Goal: Task Accomplishment & Management: Use online tool/utility

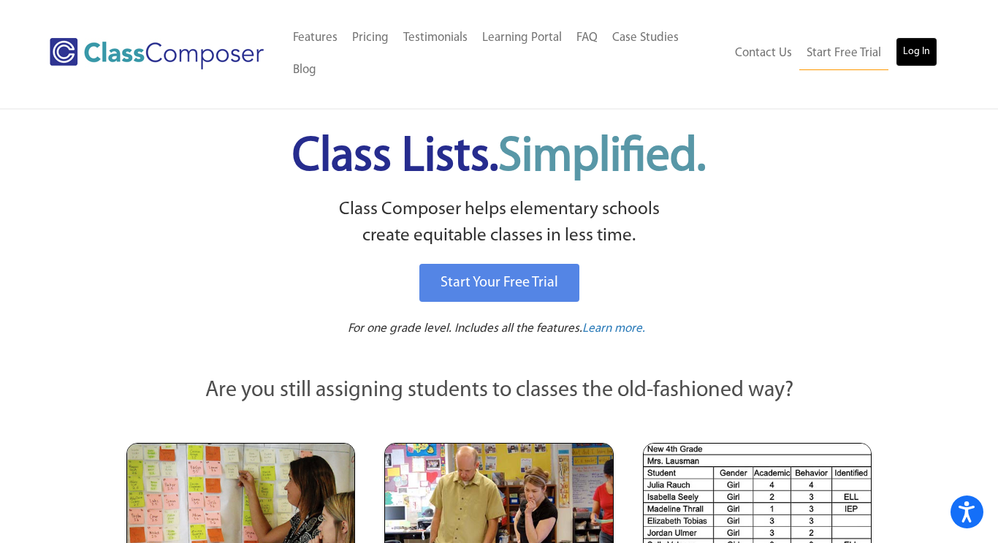
click at [919, 37] on link "Log In" at bounding box center [917, 51] width 42 height 29
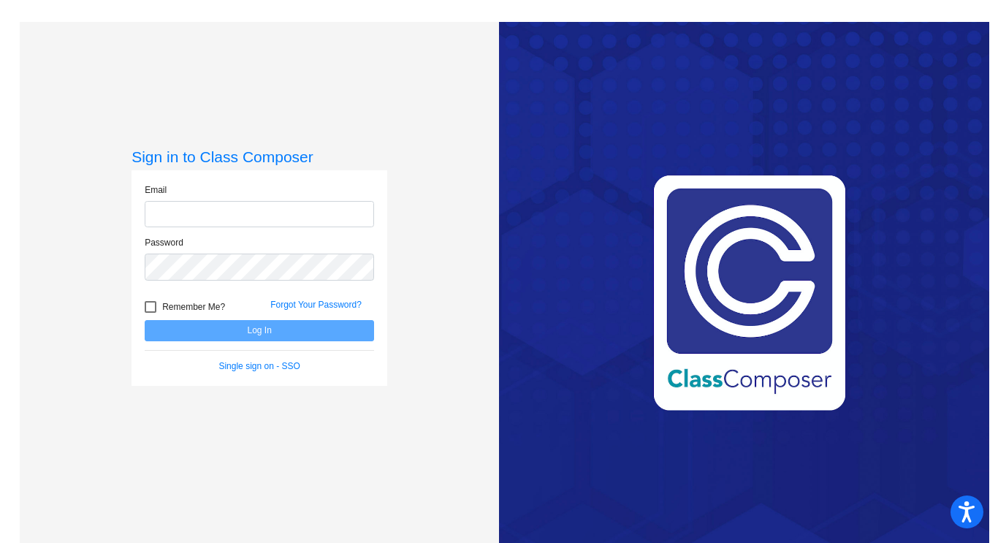
type input "[EMAIL_ADDRESS][DOMAIN_NAME]"
click at [269, 327] on button "Log In" at bounding box center [259, 330] width 229 height 21
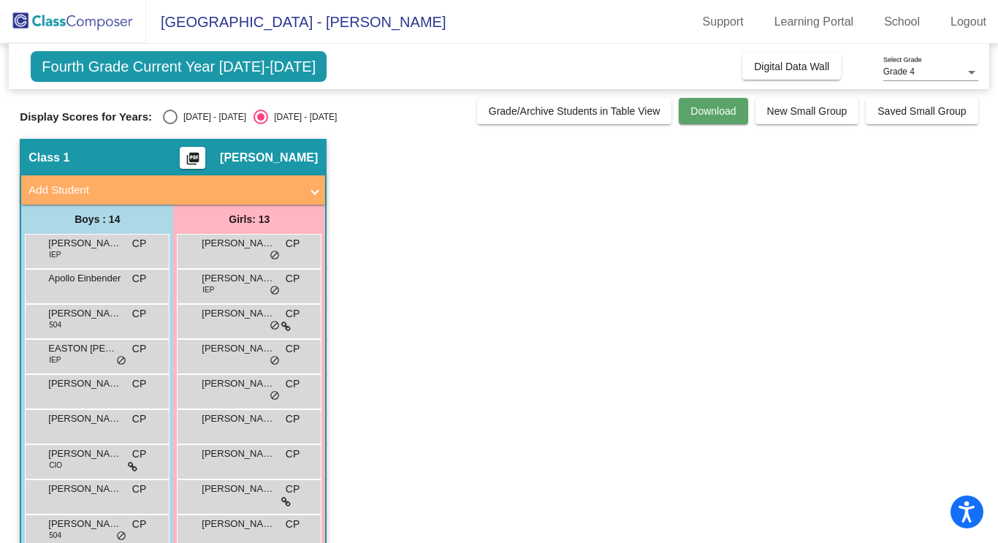
click at [724, 120] on button "Download" at bounding box center [713, 111] width 69 height 26
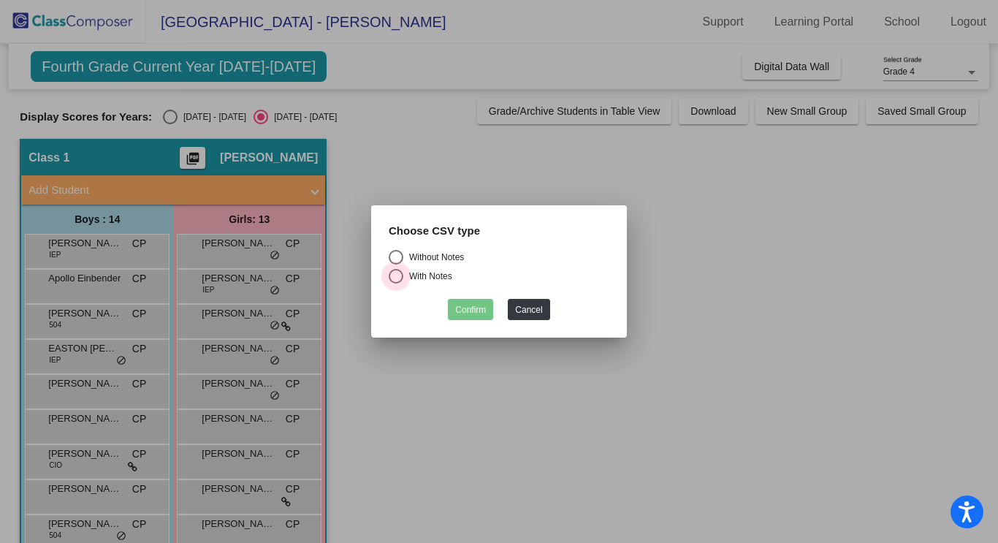
click at [427, 273] on div "With Notes" at bounding box center [427, 276] width 49 height 13
click at [396, 284] on input "With Notes" at bounding box center [395, 284] width 1 height 1
radio input "true"
click at [461, 303] on button "Confirm" at bounding box center [470, 309] width 45 height 21
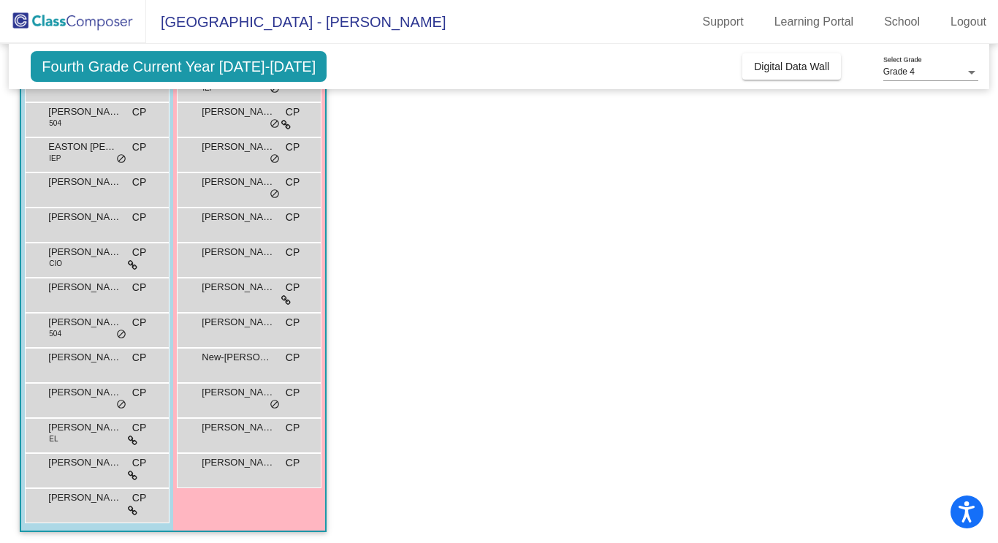
scroll to position [205, 0]
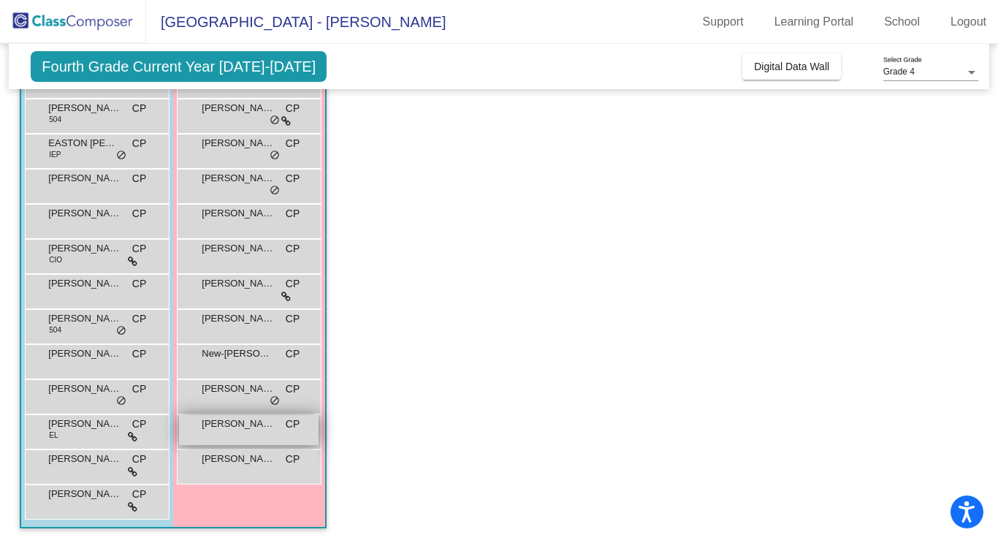
click at [256, 433] on div "[PERSON_NAME] CP lock do_not_disturb_alt" at bounding box center [249, 430] width 140 height 30
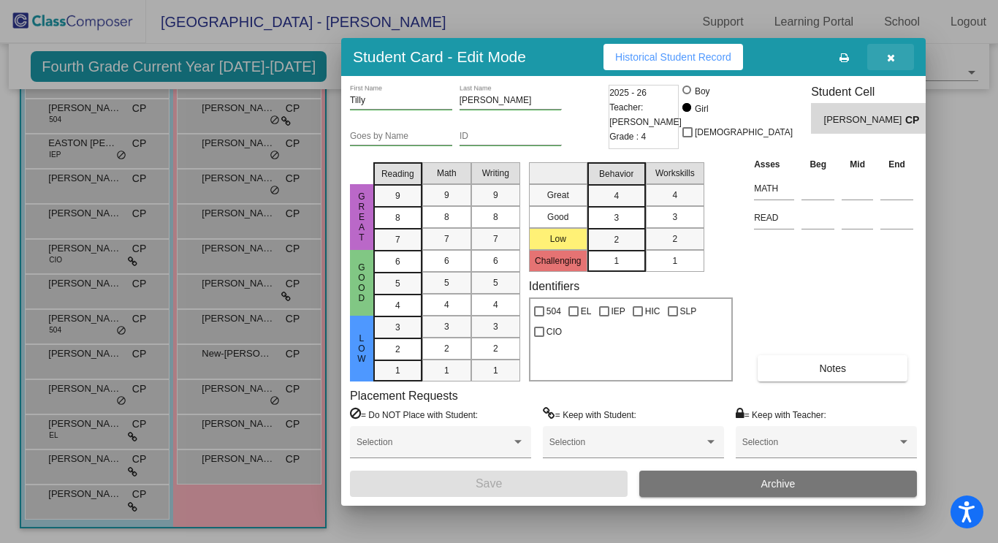
click at [889, 58] on icon "button" at bounding box center [891, 58] width 8 height 10
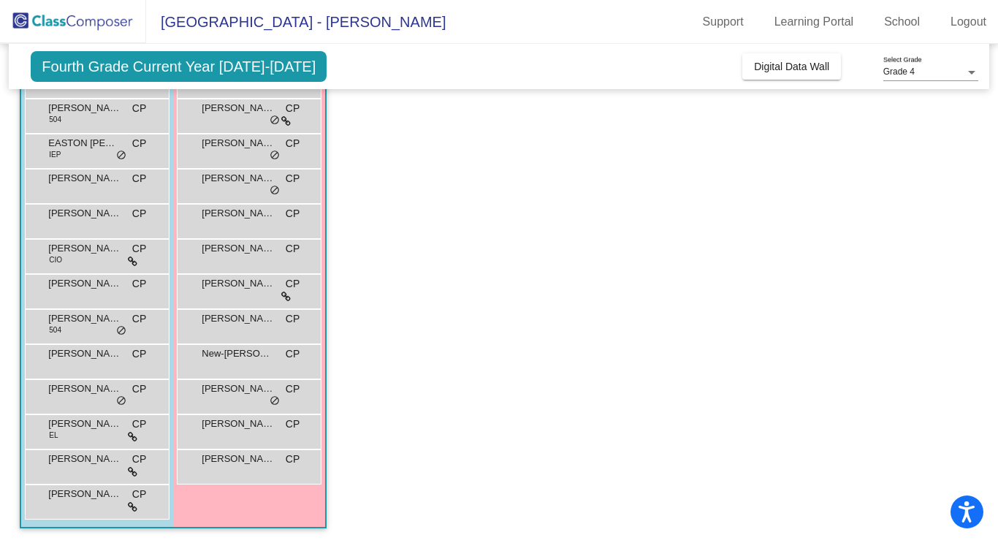
click at [820, 210] on app-classroom "Class 1 picture_as_pdf [PERSON_NAME] Page Add Student First Name Last Name Stud…" at bounding box center [499, 238] width 958 height 609
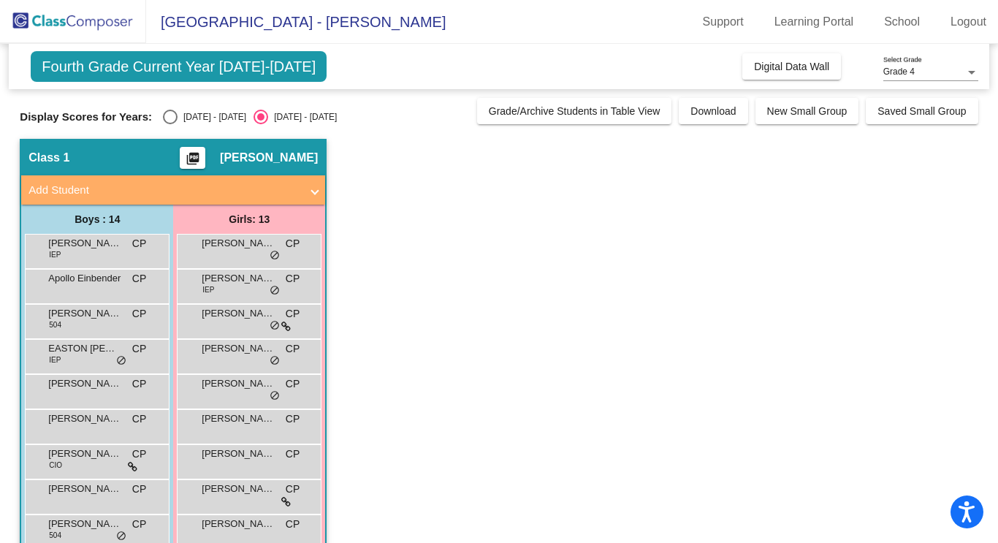
click at [163, 119] on div "Select an option" at bounding box center [170, 117] width 15 height 15
click at [170, 124] on input "[DATE] - [DATE]" at bounding box center [170, 124] width 1 height 1
radio input "true"
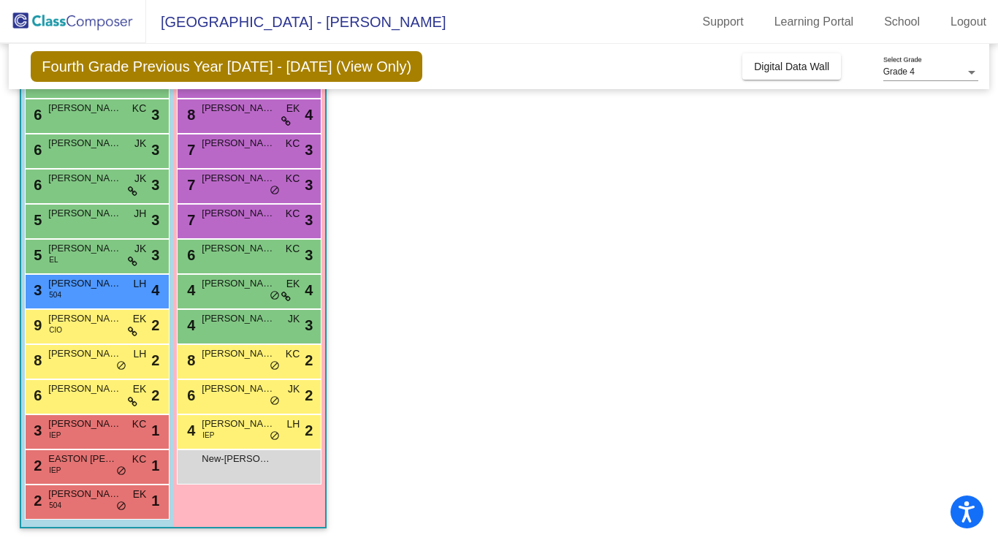
scroll to position [205, 0]
click at [96, 466] on div "2 EASTON [PERSON_NAME] IEP KC lock do_not_disturb_alt 1" at bounding box center [96, 466] width 140 height 30
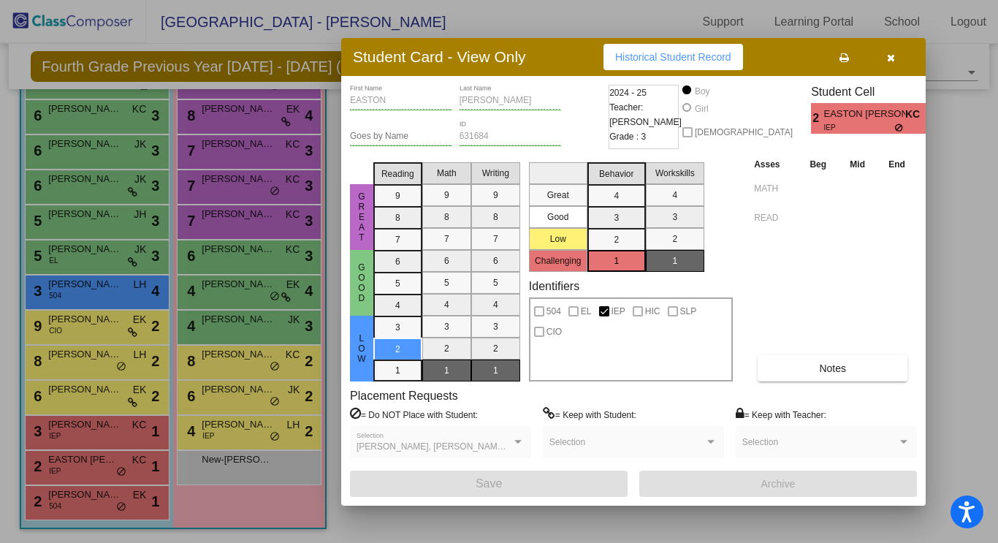
click at [891, 63] on button "button" at bounding box center [890, 57] width 47 height 26
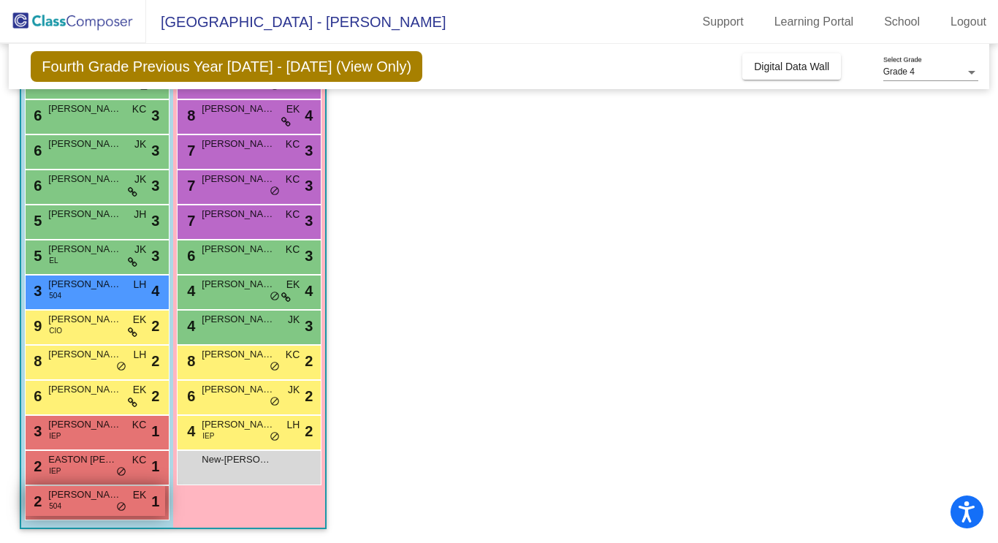
click at [72, 505] on div "2 [PERSON_NAME] 504 EK lock do_not_disturb_alt 1" at bounding box center [96, 501] width 140 height 30
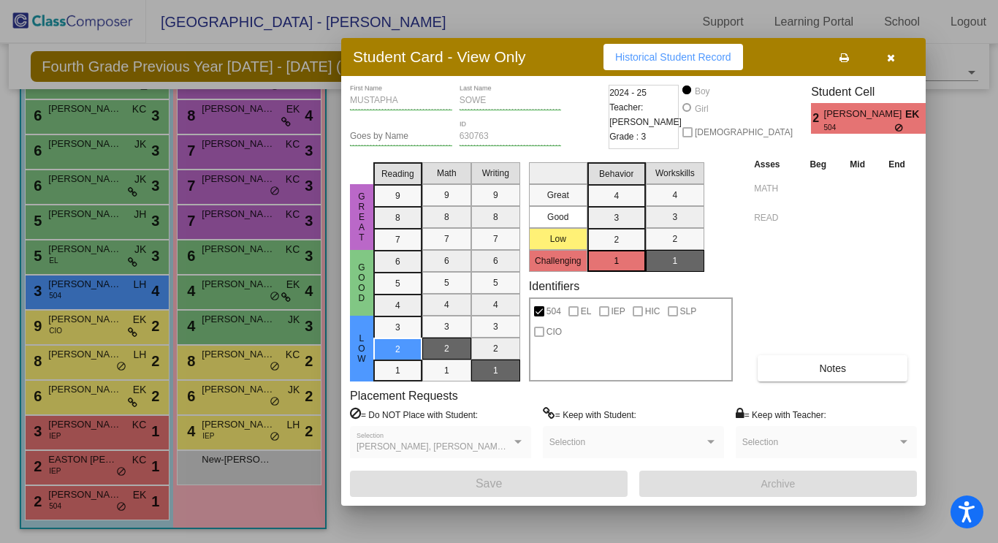
click at [891, 56] on icon "button" at bounding box center [891, 58] width 8 height 10
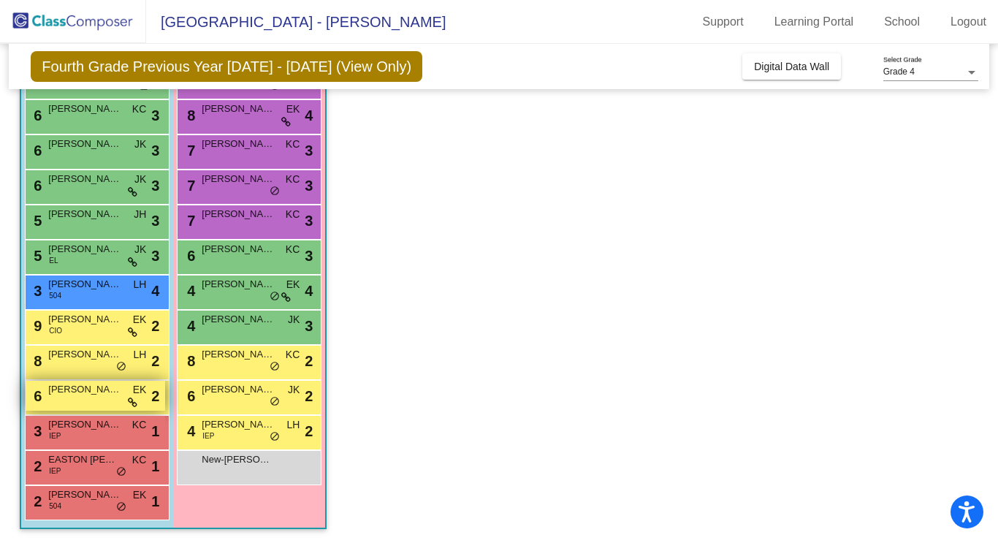
click at [77, 391] on span "[PERSON_NAME] [PERSON_NAME] [PERSON_NAME]" at bounding box center [84, 389] width 73 height 15
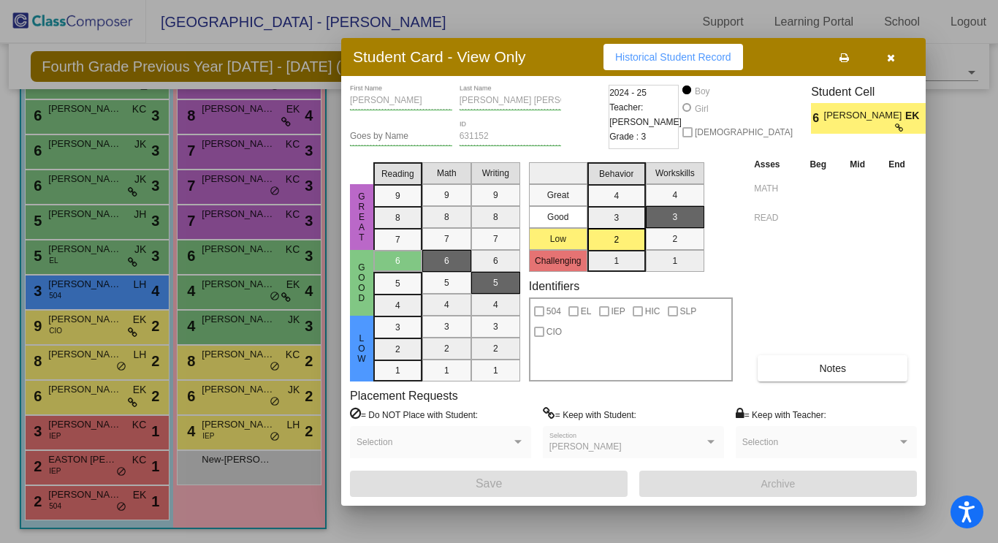
click at [72, 294] on div at bounding box center [499, 271] width 998 height 543
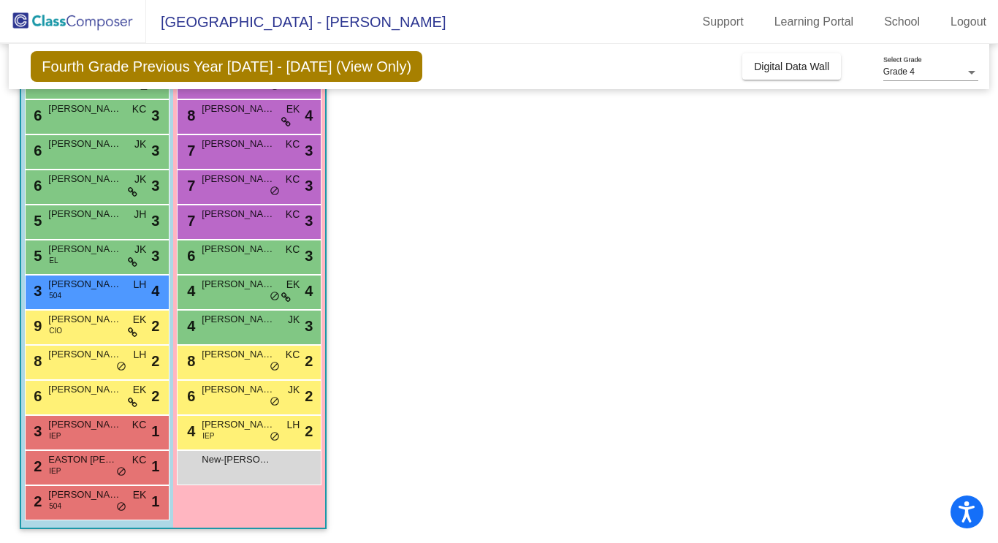
click at [72, 294] on div "3 [PERSON_NAME] 504 LH lock do_not_disturb_alt 4" at bounding box center [96, 290] width 140 height 30
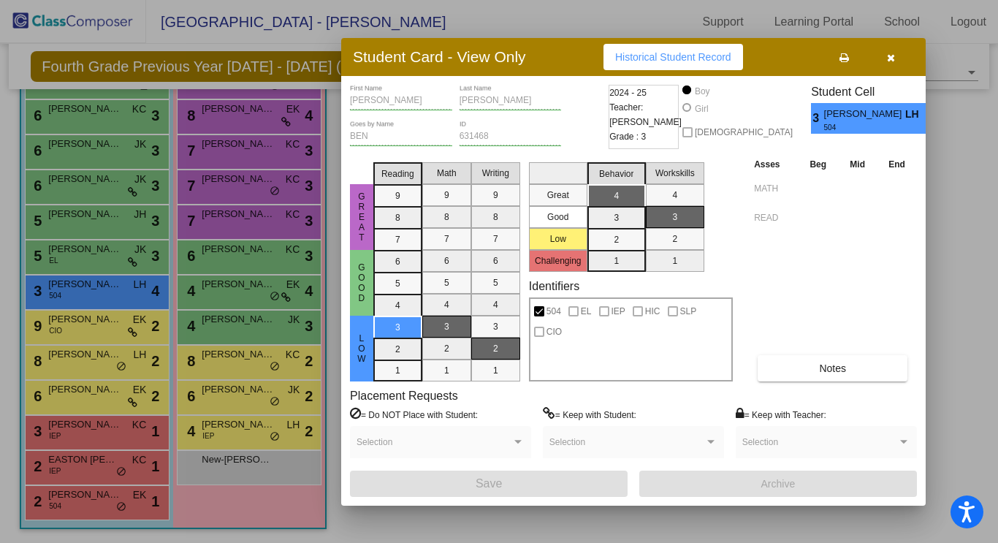
click at [891, 56] on icon "button" at bounding box center [891, 58] width 8 height 10
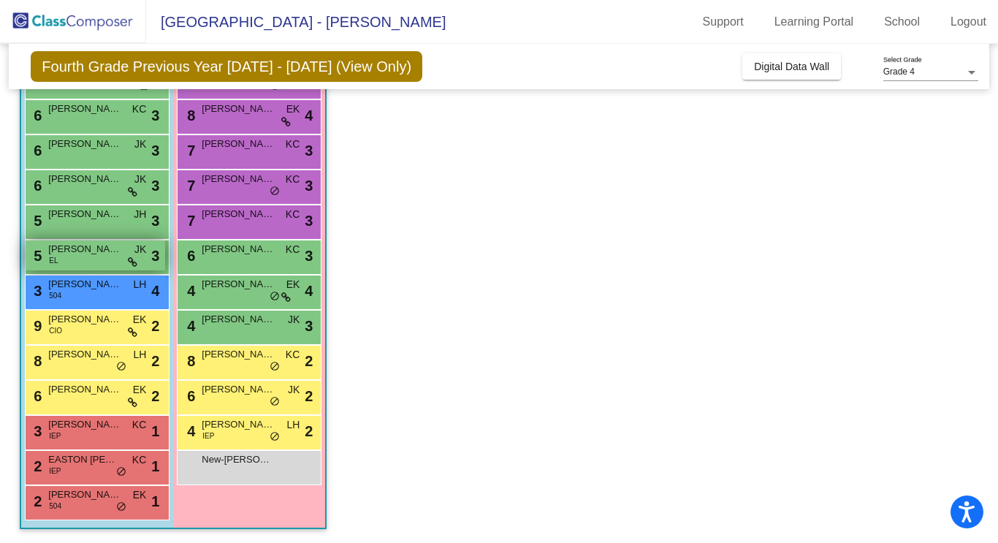
click at [100, 262] on div "5 [PERSON_NAME] POWDYAL EL JK lock do_not_disturb_alt 3" at bounding box center [96, 255] width 140 height 30
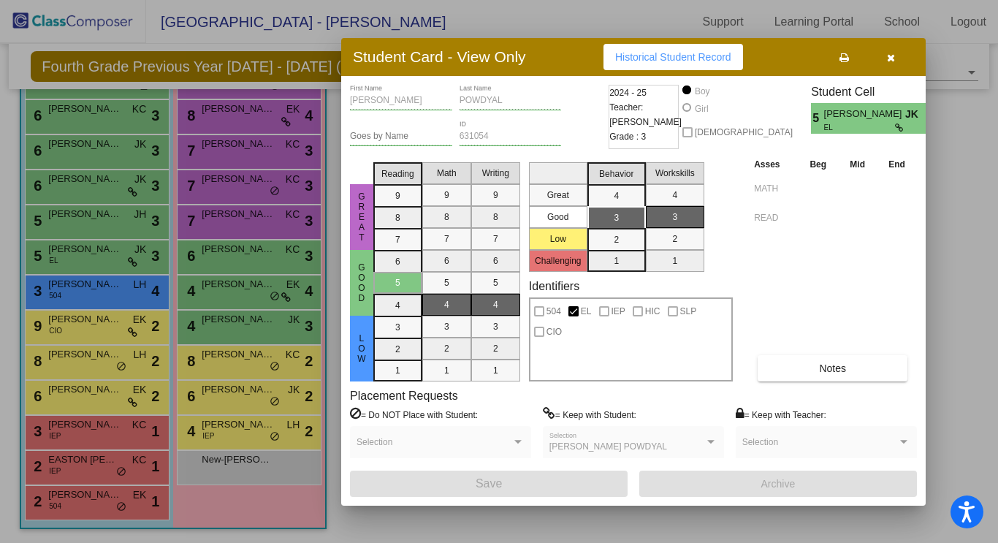
click at [105, 225] on div at bounding box center [499, 271] width 998 height 543
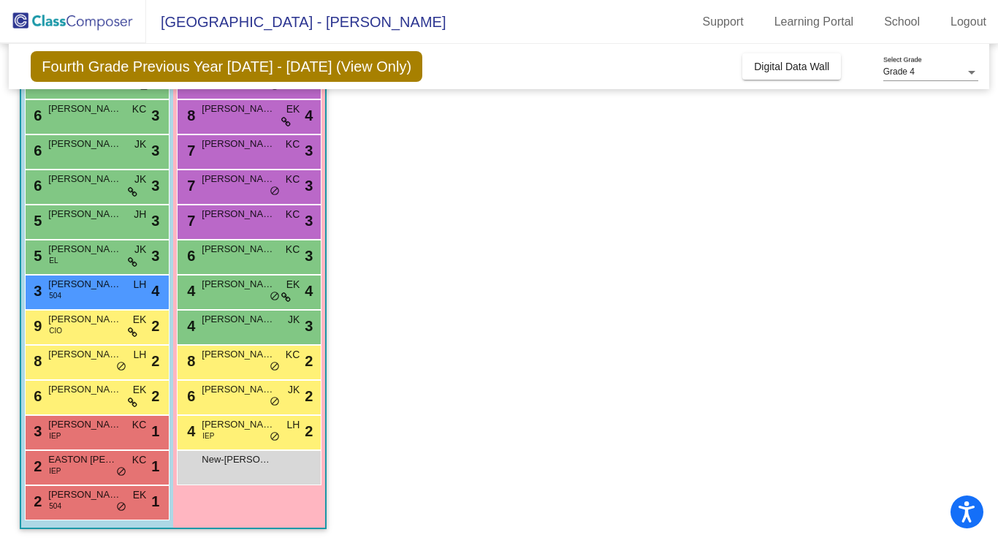
click at [105, 225] on div "5 [PERSON_NAME] [PERSON_NAME] lock do_not_disturb_alt 3" at bounding box center [96, 220] width 140 height 30
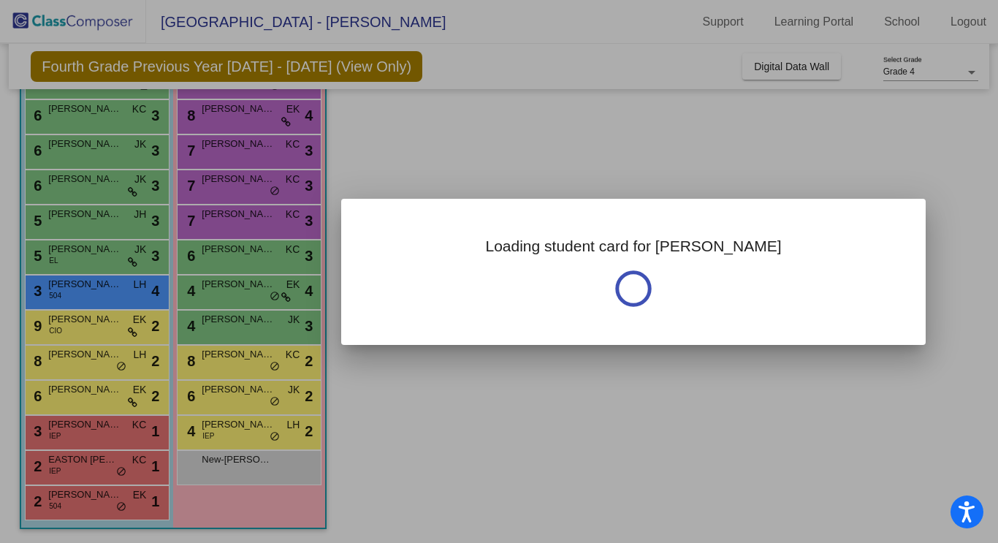
click at [105, 225] on div at bounding box center [499, 271] width 998 height 543
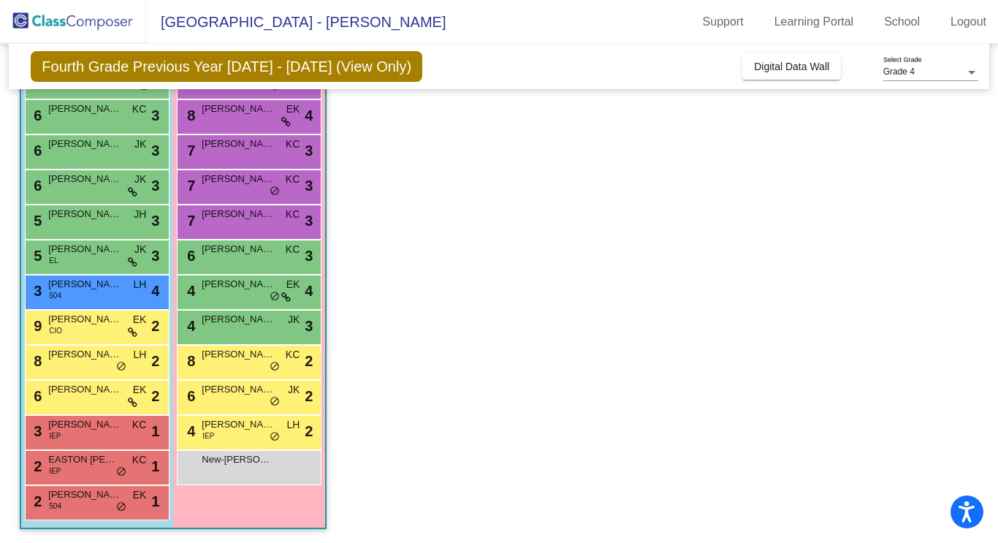
click at [105, 225] on div "5 [PERSON_NAME] [PERSON_NAME] lock do_not_disturb_alt 3" at bounding box center [96, 220] width 140 height 30
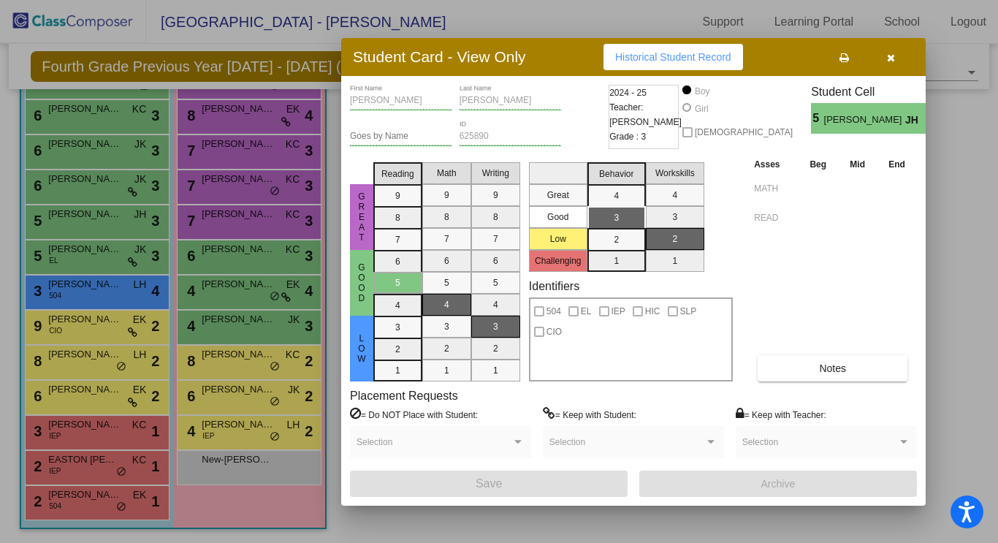
click at [82, 182] on div at bounding box center [499, 271] width 998 height 543
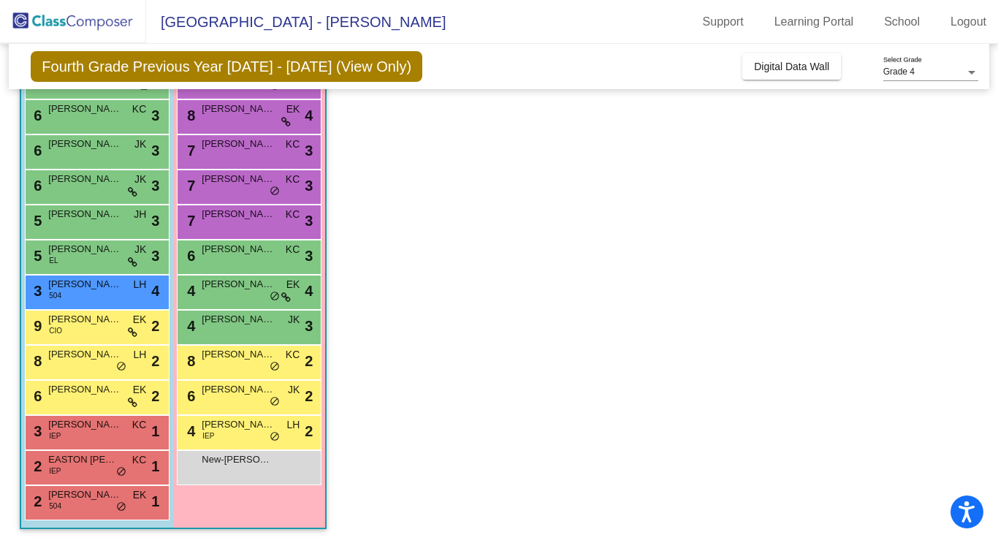
click at [82, 182] on span "[PERSON_NAME] POWDYAL" at bounding box center [84, 179] width 73 height 15
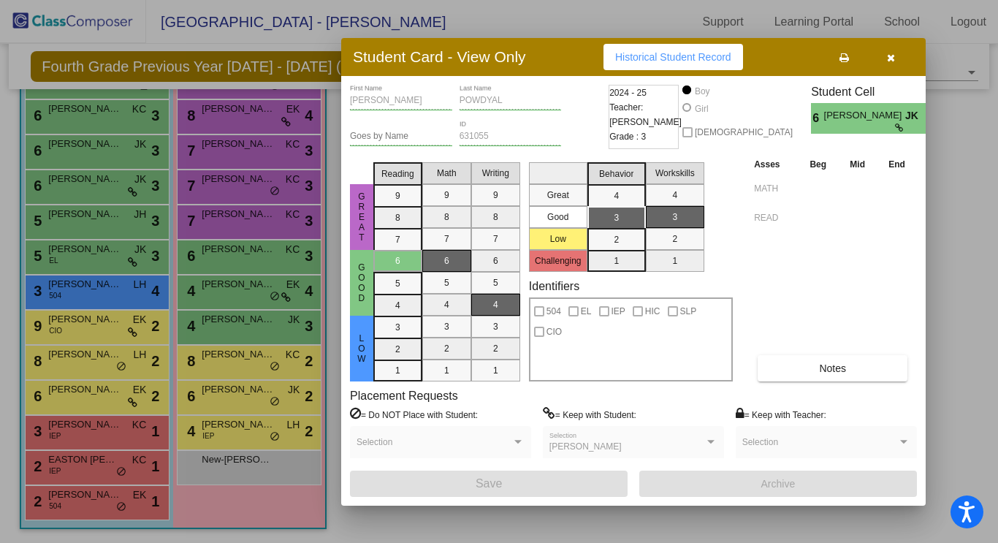
click at [102, 118] on div at bounding box center [499, 271] width 998 height 543
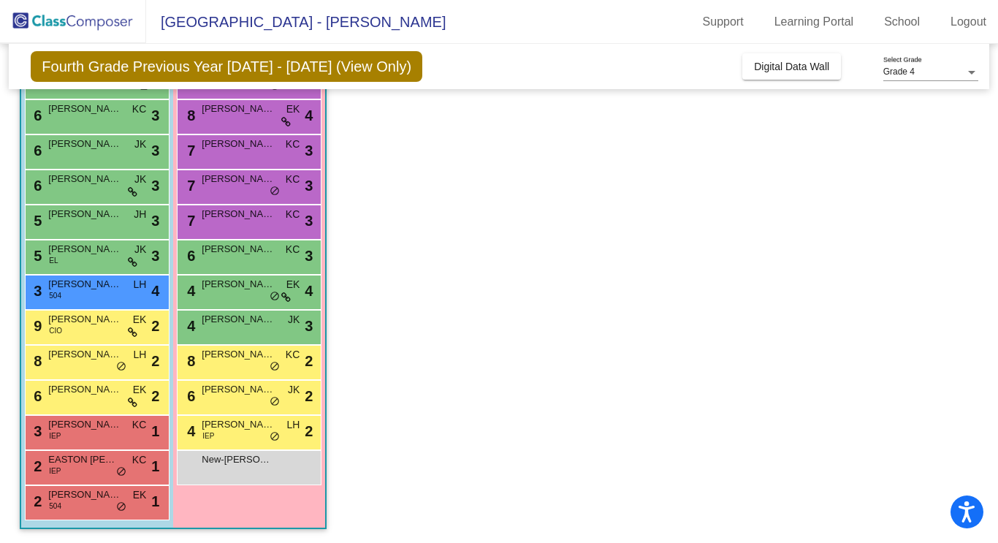
click at [102, 118] on div "6 [PERSON_NAME] [PERSON_NAME] lock do_not_disturb_alt 3" at bounding box center [96, 115] width 140 height 30
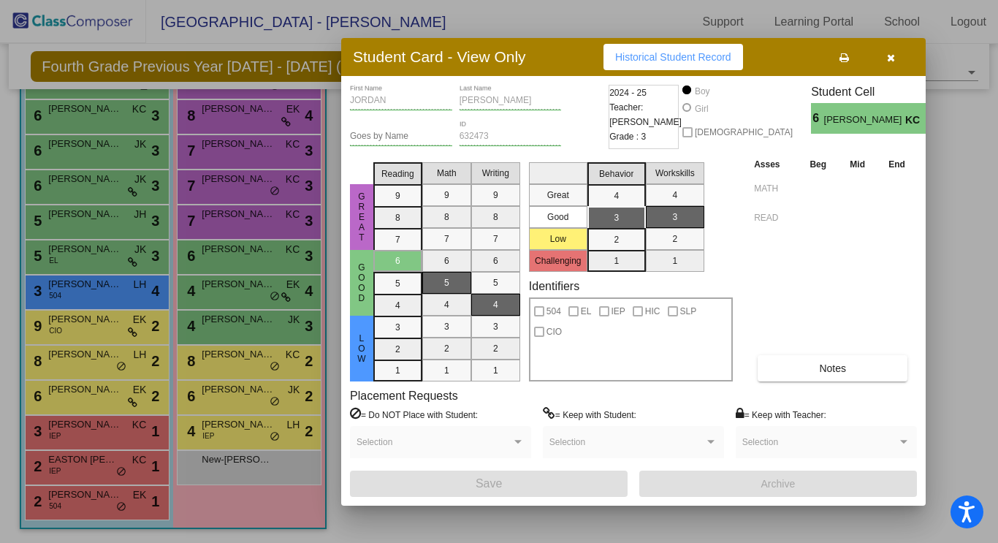
click at [893, 56] on icon "button" at bounding box center [891, 58] width 8 height 10
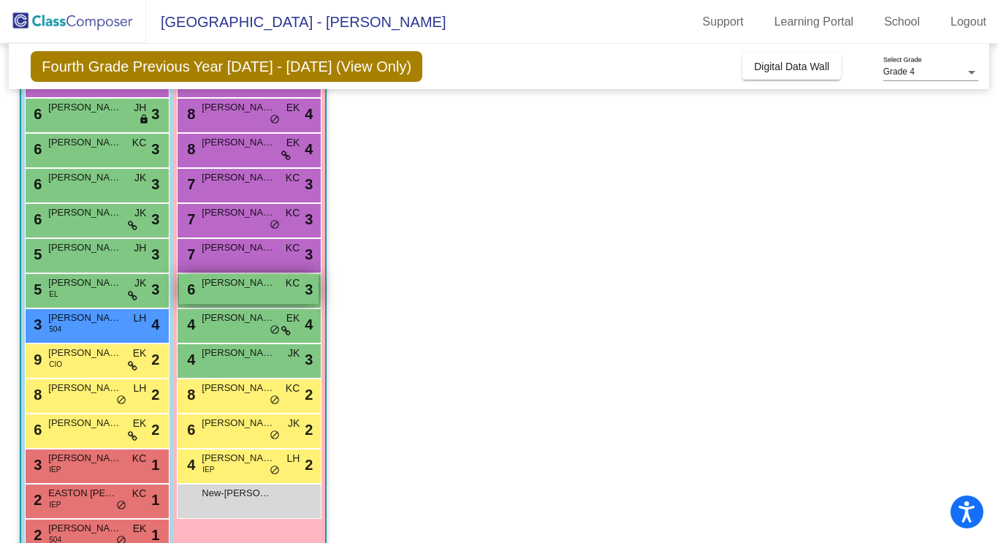
scroll to position [172, 0]
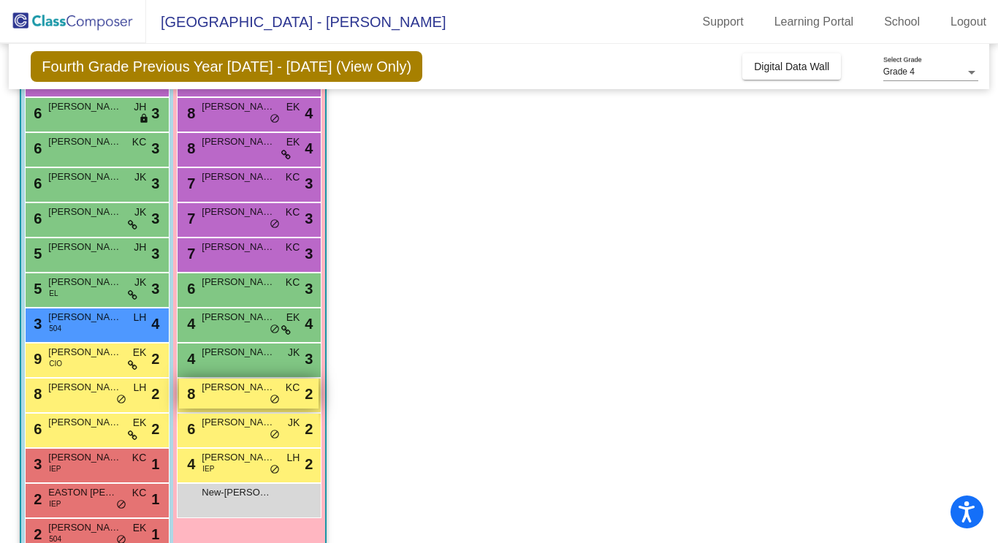
click at [239, 387] on span "[PERSON_NAME]" at bounding box center [238, 387] width 73 height 15
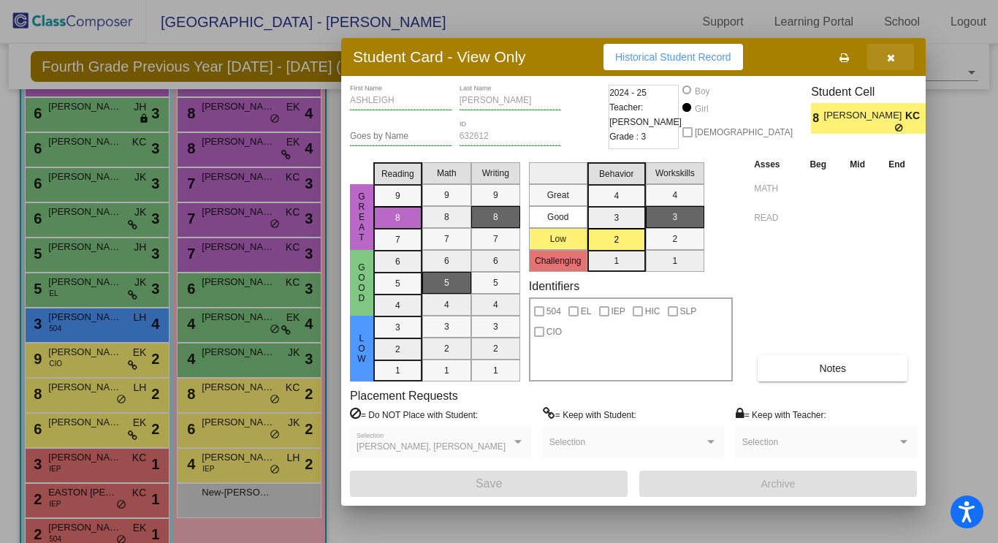
click at [897, 54] on button "button" at bounding box center [890, 57] width 47 height 26
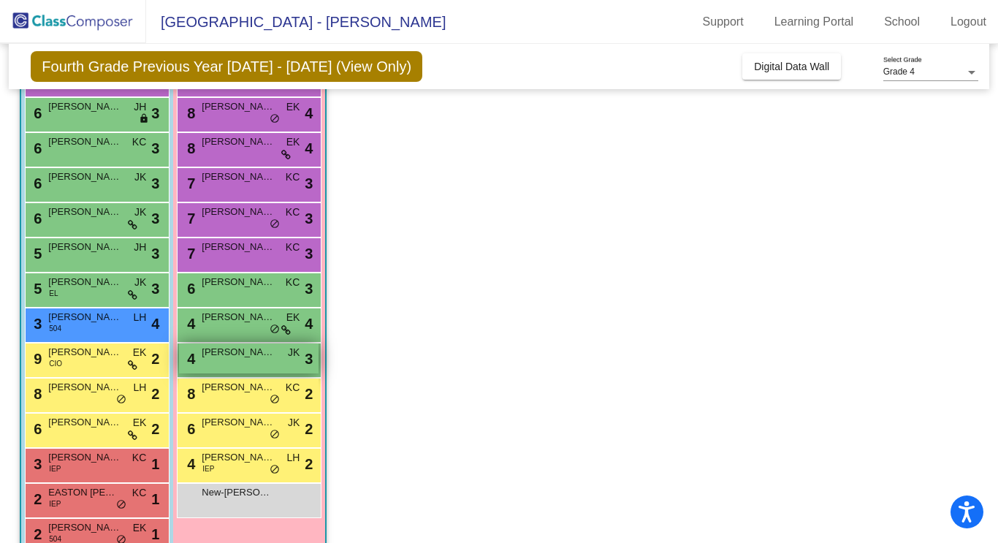
click at [270, 358] on span "[PERSON_NAME]" at bounding box center [238, 352] width 73 height 15
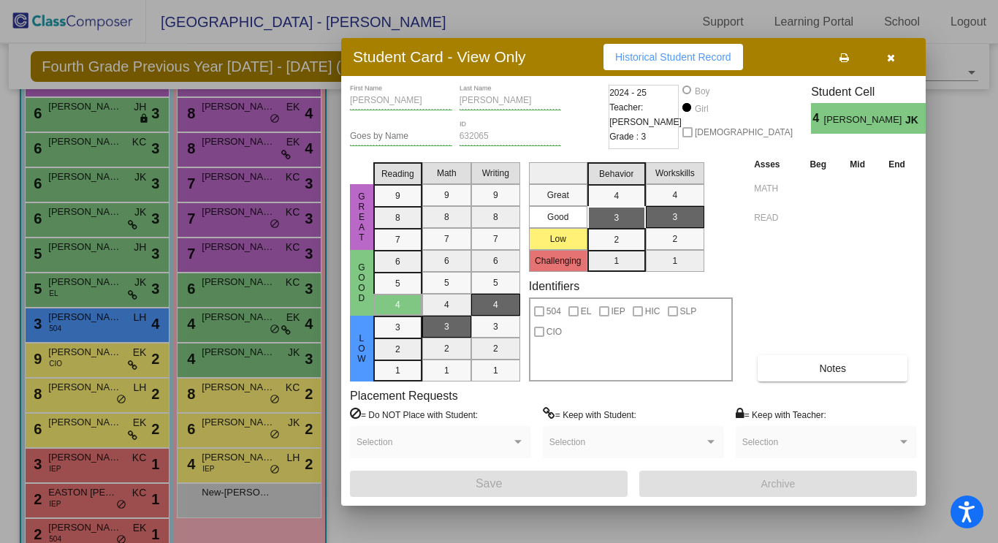
click at [260, 334] on div at bounding box center [499, 271] width 998 height 543
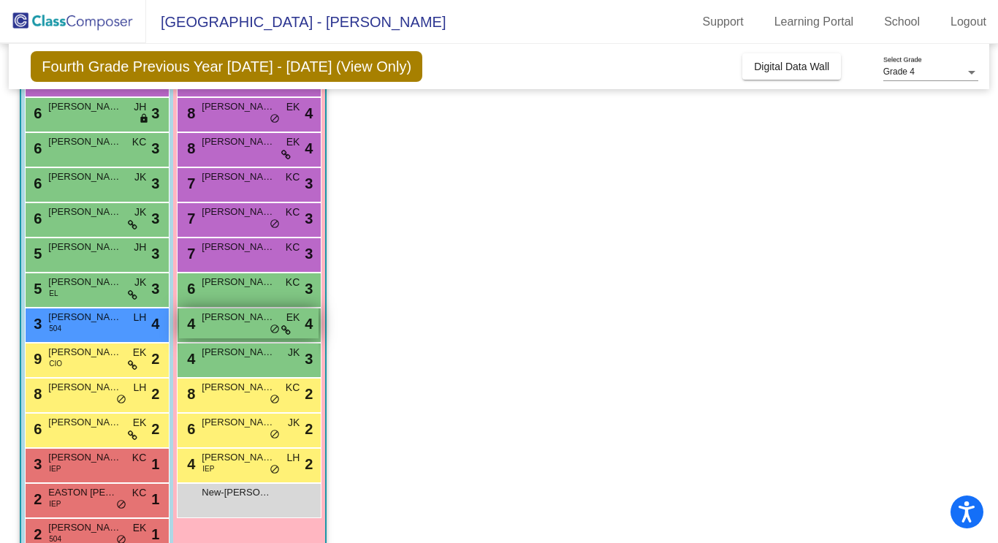
click at [253, 330] on div "4 [PERSON_NAME] EK lock do_not_disturb_alt 4" at bounding box center [249, 323] width 140 height 30
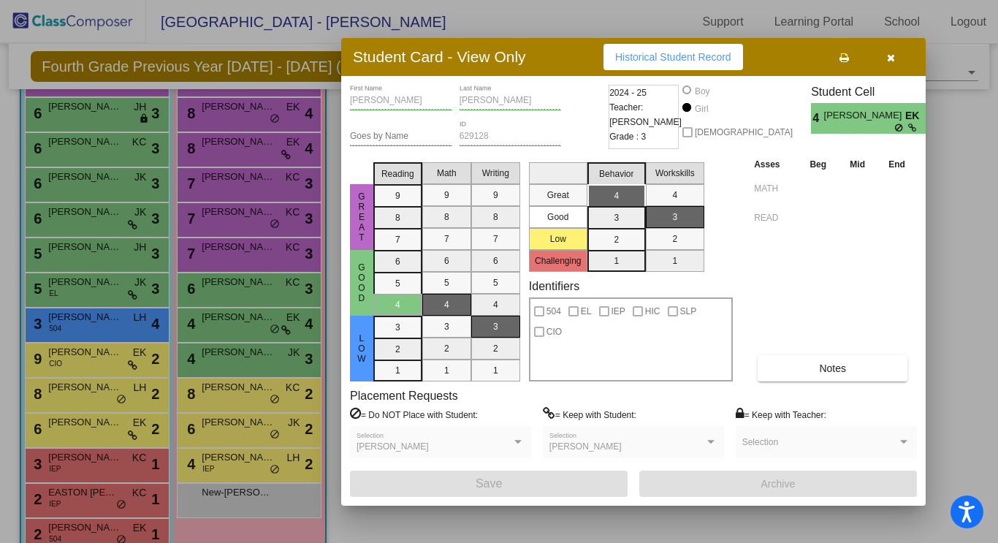
click at [236, 284] on div at bounding box center [499, 271] width 998 height 543
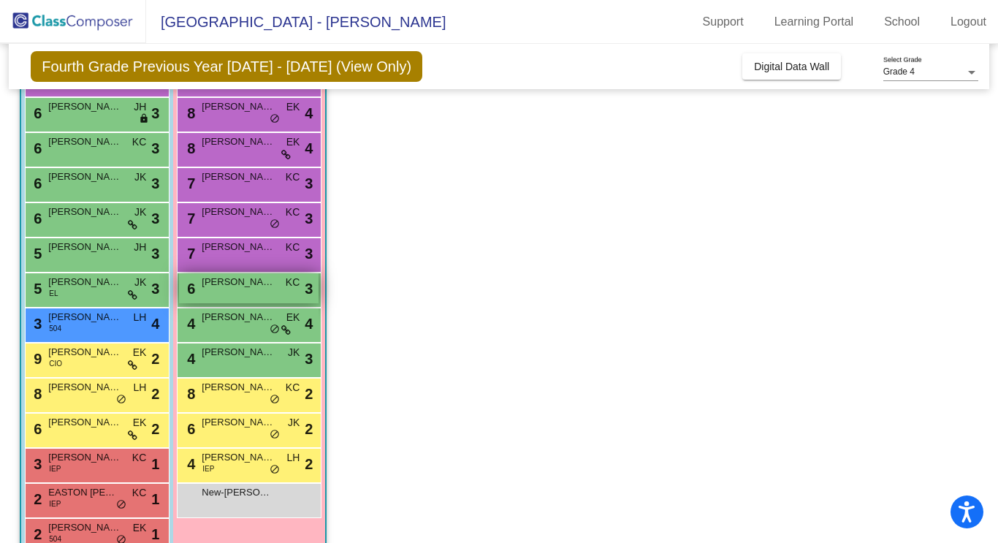
click at [236, 284] on span "[PERSON_NAME]" at bounding box center [238, 282] width 73 height 15
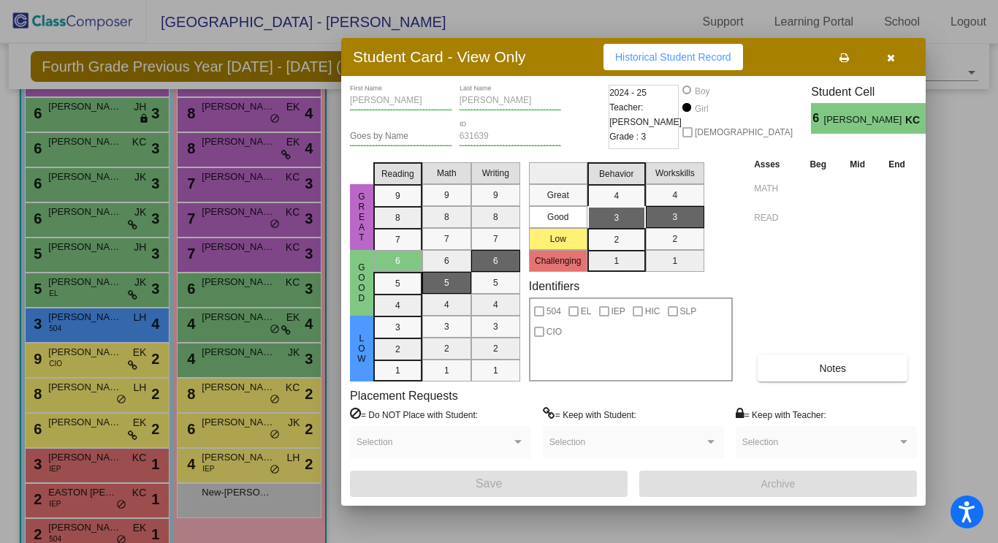
click at [897, 56] on button "button" at bounding box center [890, 57] width 47 height 26
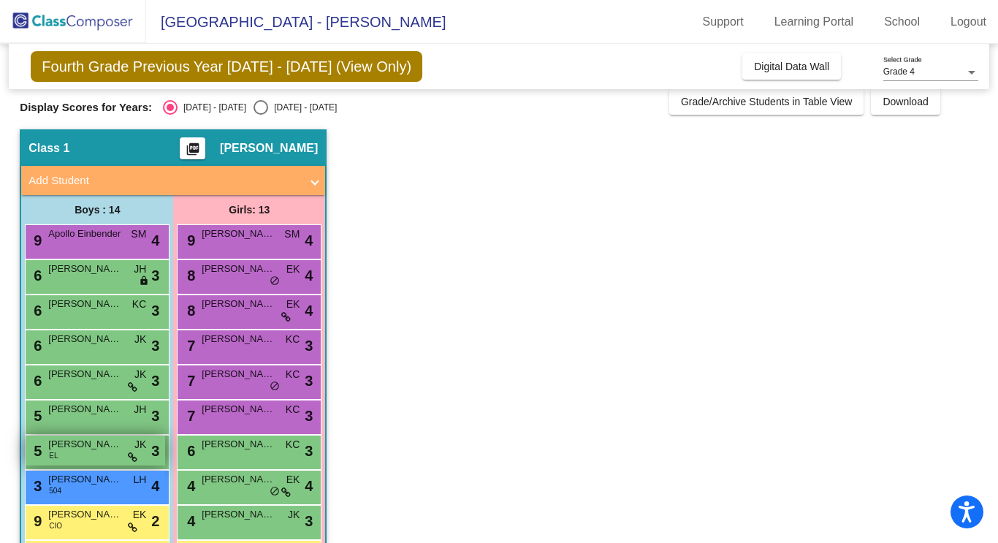
scroll to position [0, 0]
